Goal: Task Accomplishment & Management: Manage account settings

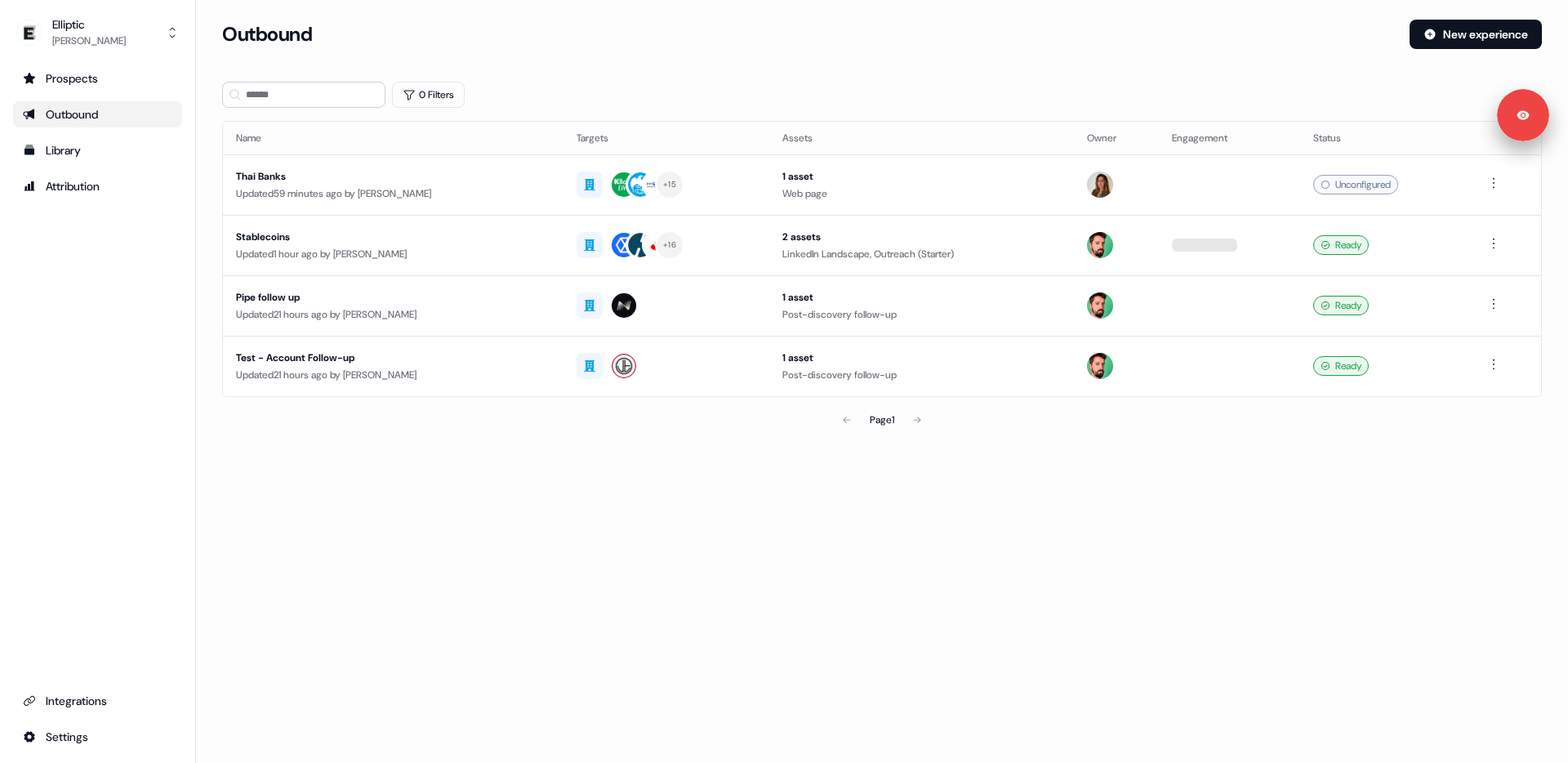
click at [787, 91] on div "0 Filters" at bounding box center [882, 95] width 1319 height 27
click at [771, 85] on div "0 Filters" at bounding box center [882, 95] width 1319 height 27
click at [765, 96] on div "0 Filters" at bounding box center [882, 95] width 1319 height 27
click at [793, 87] on div "0 Filters" at bounding box center [882, 95] width 1319 height 27
click at [92, 284] on div "Prospects Outbound Library Attribution Integrations Settings" at bounding box center [97, 407] width 169 height 684
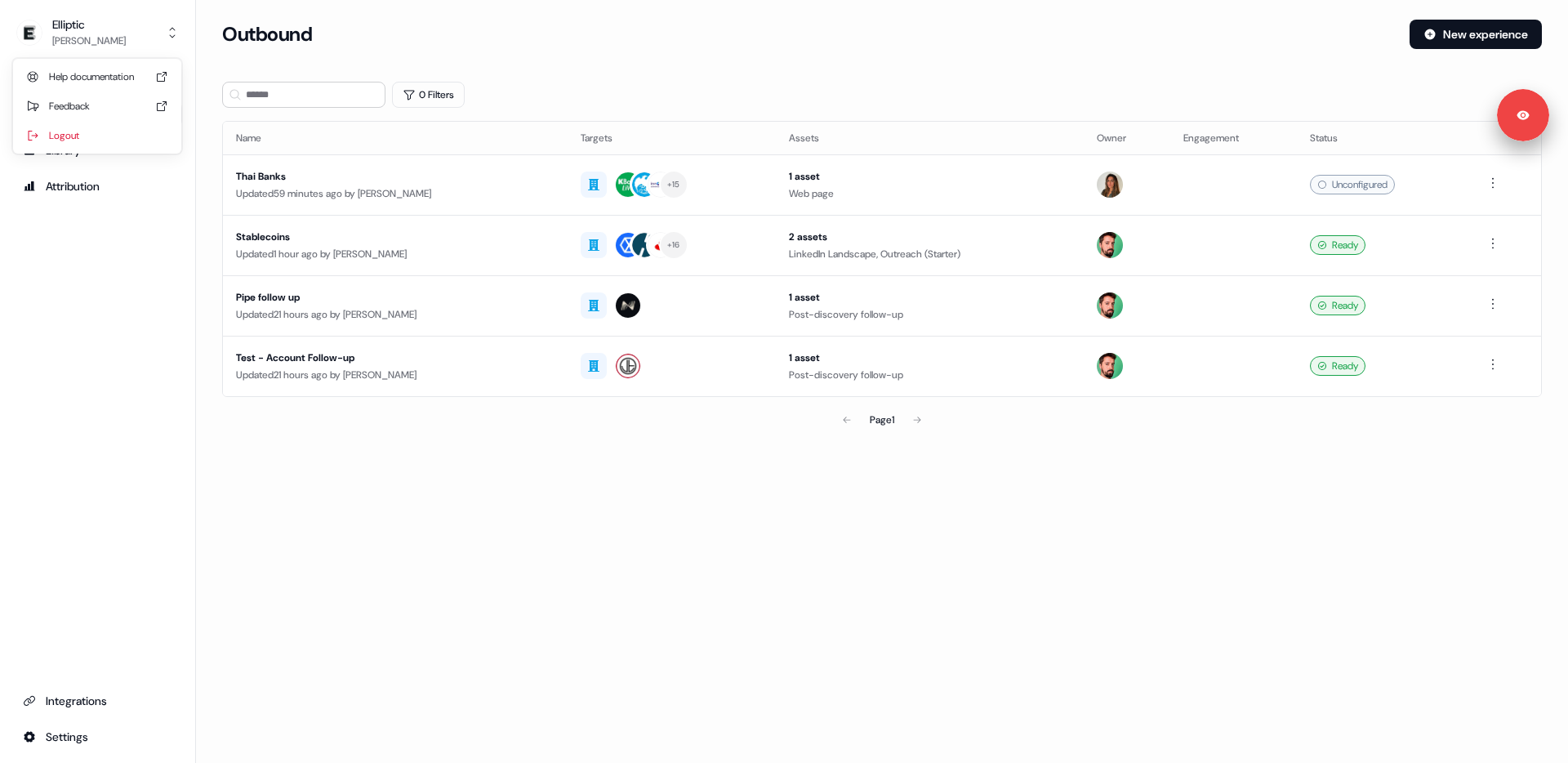
click at [156, 19] on button "Elliptic [PERSON_NAME]" at bounding box center [97, 33] width 169 height 39
click at [80, 143] on div "Logout" at bounding box center [97, 136] width 155 height 30
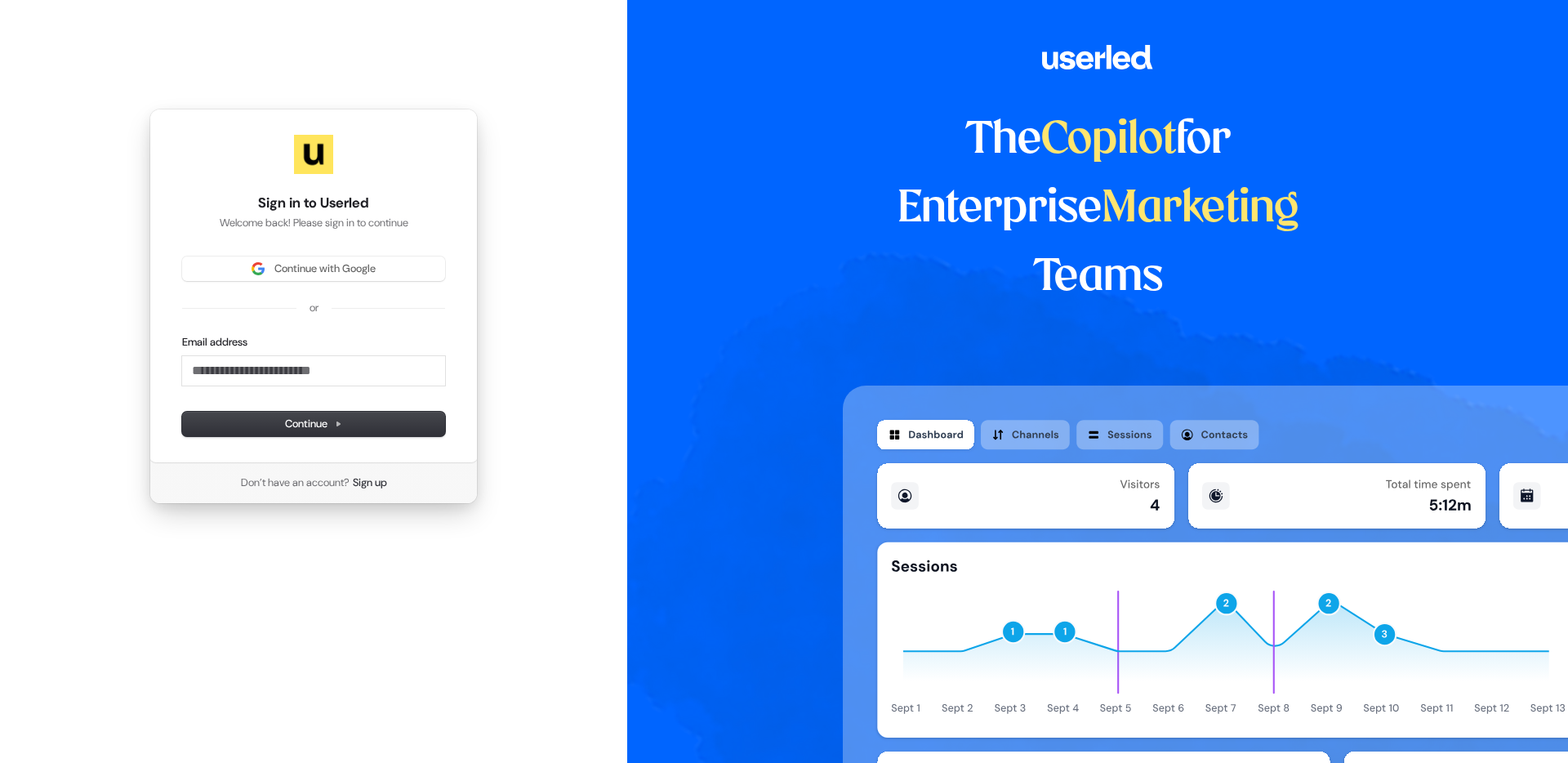
click at [107, 332] on div "Sign in to Userled Welcome back! Please sign in to continue Continue with Googl…" at bounding box center [314, 306] width 627 height 612
click at [288, 261] on span "Continue with Google" at bounding box center [324, 268] width 102 height 15
